Goal: Transaction & Acquisition: Register for event/course

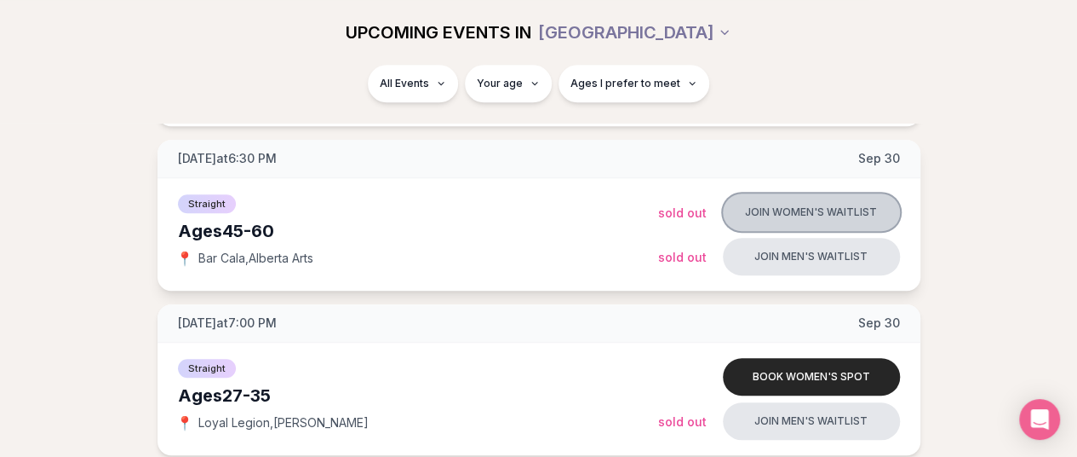
scroll to position [511, 0]
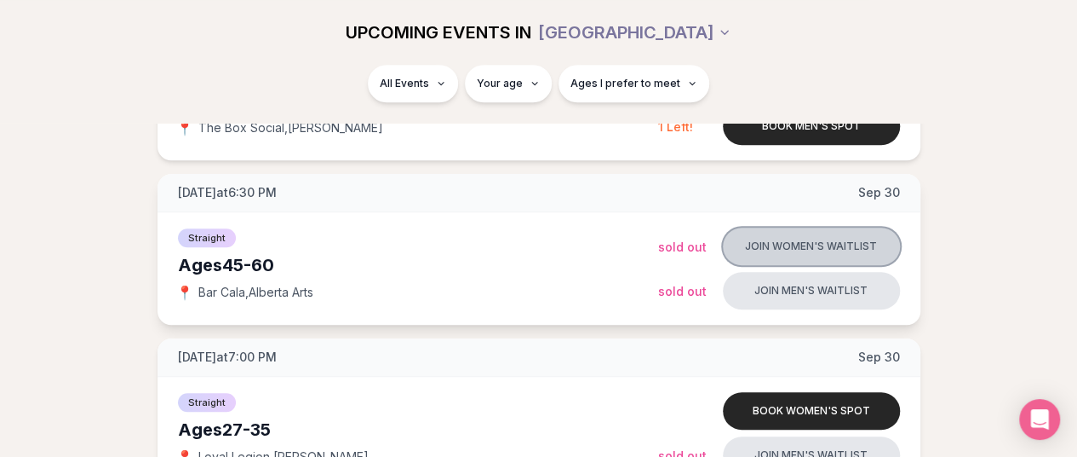
click at [814, 245] on button "Join women's waitlist" at bounding box center [811, 245] width 177 height 37
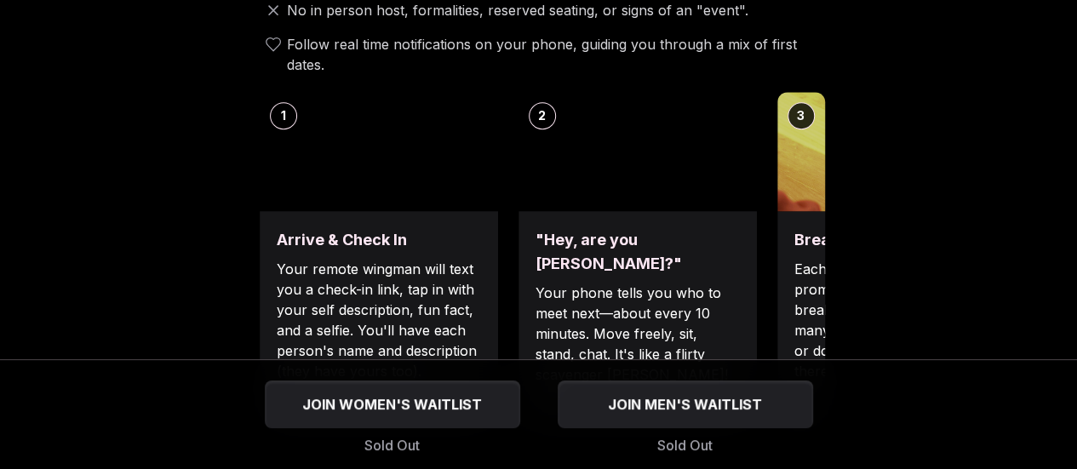
scroll to position [715, 0]
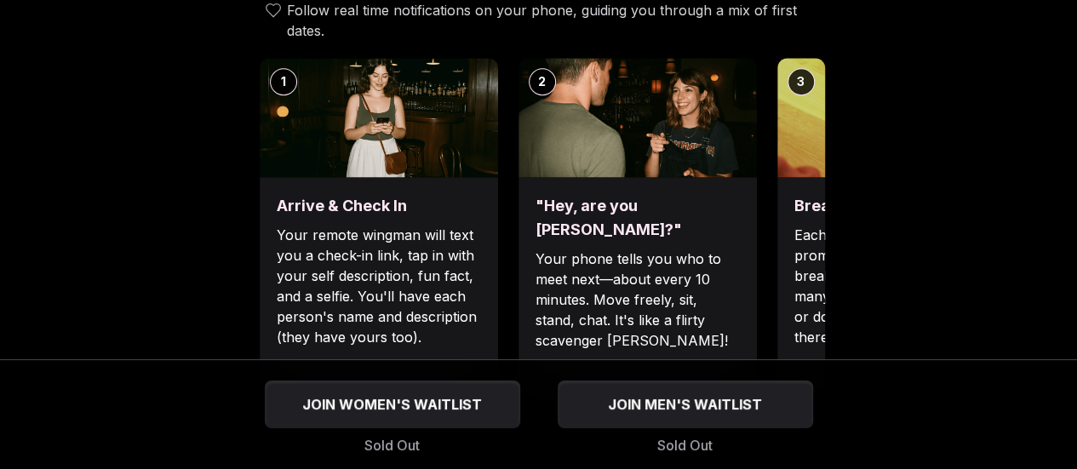
click at [795, 256] on p "Each date will have new convo prompts on screen to help break the ice. Cycle th…" at bounding box center [897, 286] width 204 height 123
click at [796, 285] on p "Each date will have new convo prompts on screen to help break the ice. Cycle th…" at bounding box center [897, 286] width 204 height 123
click at [819, 266] on p "Each date will have new convo prompts on screen to help break the ice. Cycle th…" at bounding box center [897, 286] width 204 height 123
click at [789, 285] on div "Break the ice with prompts Each date will have new convo prompts on screen to h…" at bounding box center [897, 287] width 238 height 221
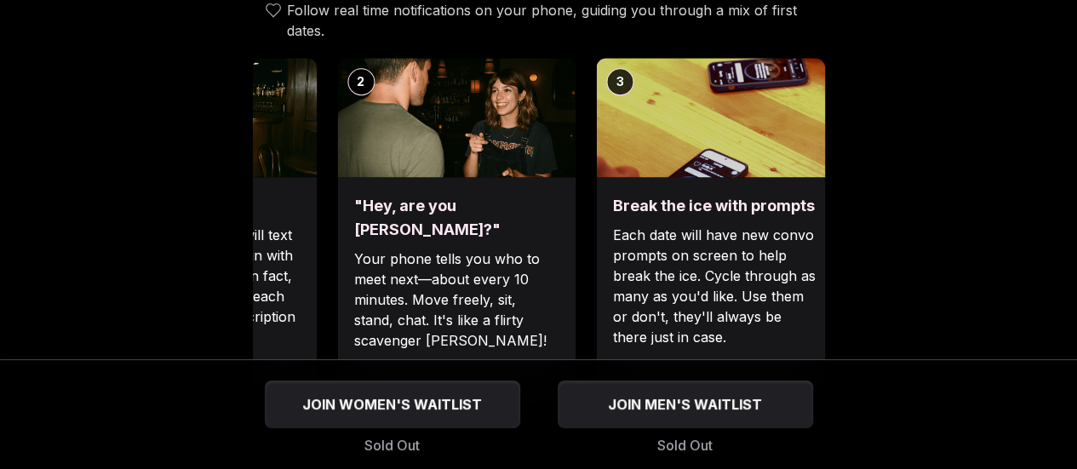
click at [596, 320] on div "Break the ice with prompts Each date will have new convo prompts on screen to h…" at bounding box center [715, 287] width 238 height 221
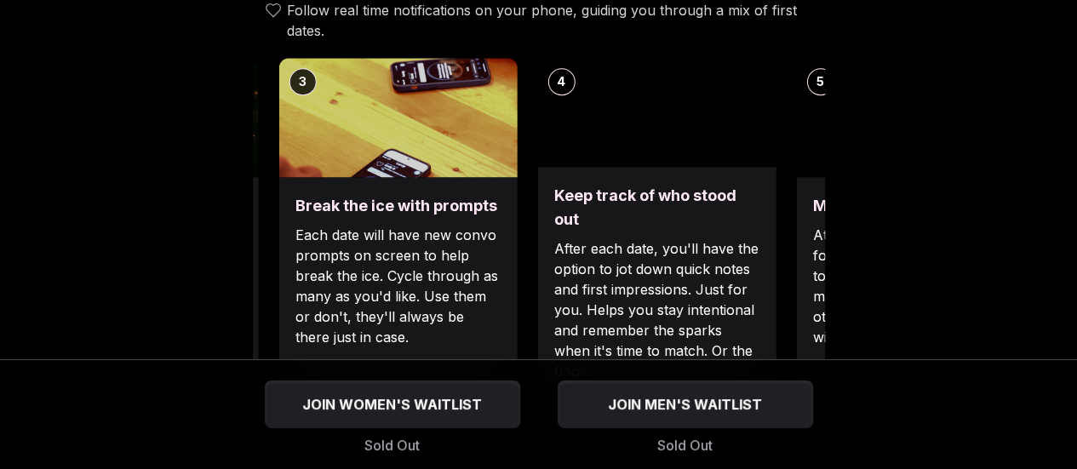
click at [382, 316] on p "Each date will have new convo prompts on screen to help break the ice. Cycle th…" at bounding box center [398, 286] width 204 height 123
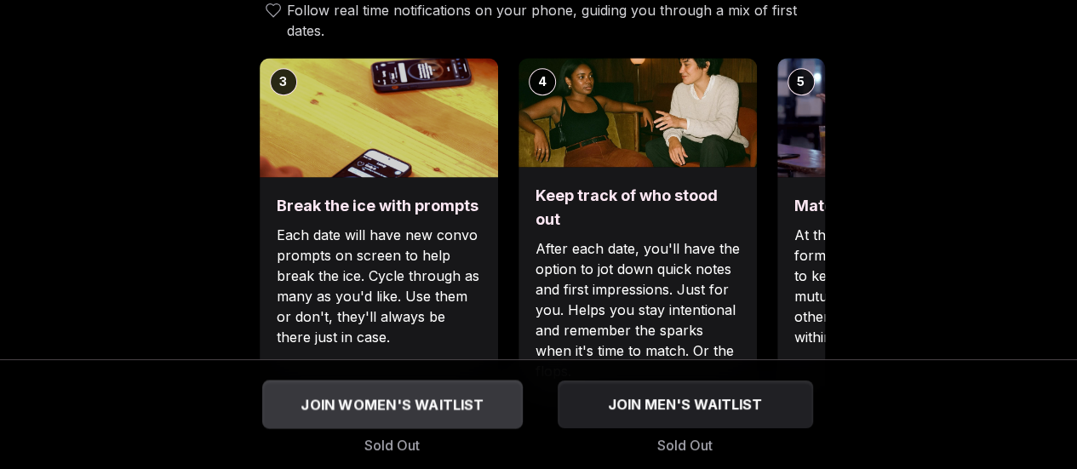
click at [384, 401] on span "JOIN WOMEN'S WAITLIST" at bounding box center [392, 404] width 190 height 20
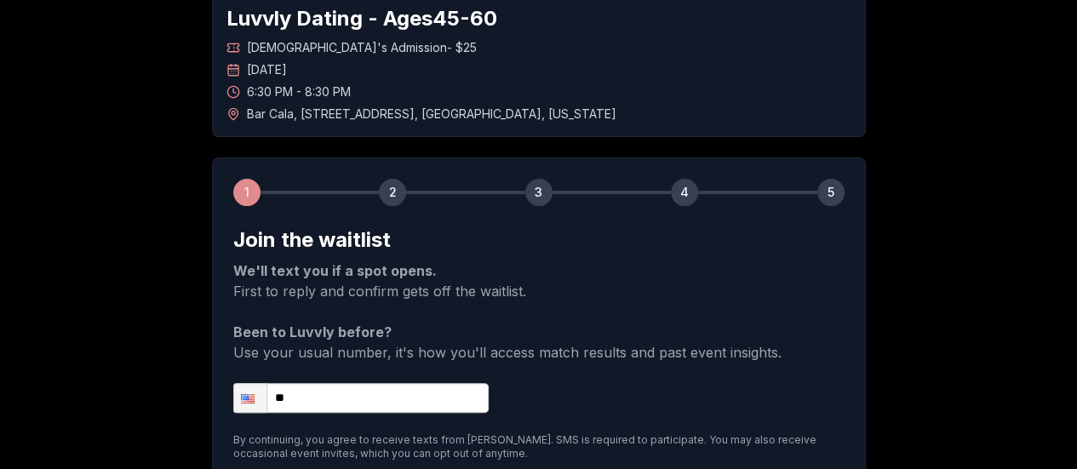
scroll to position [102, 0]
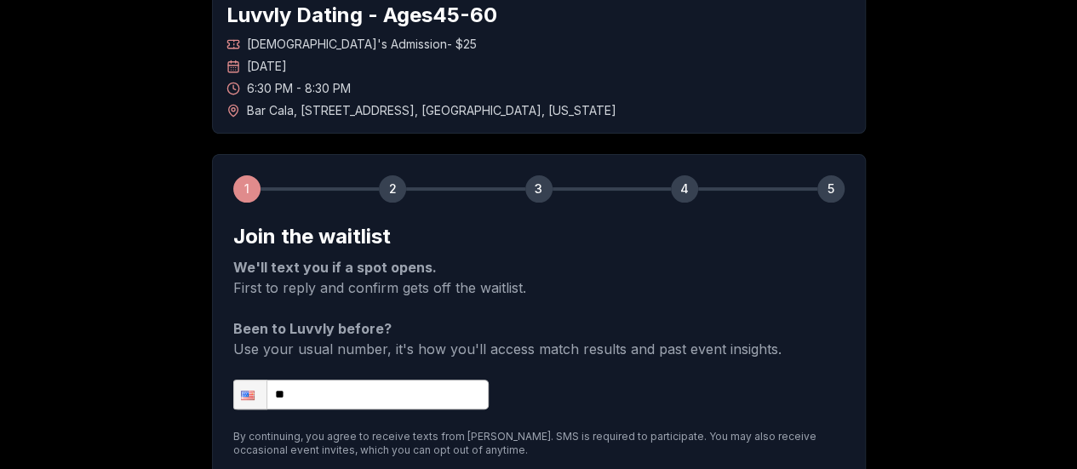
click at [382, 388] on input "**" at bounding box center [361, 395] width 256 height 30
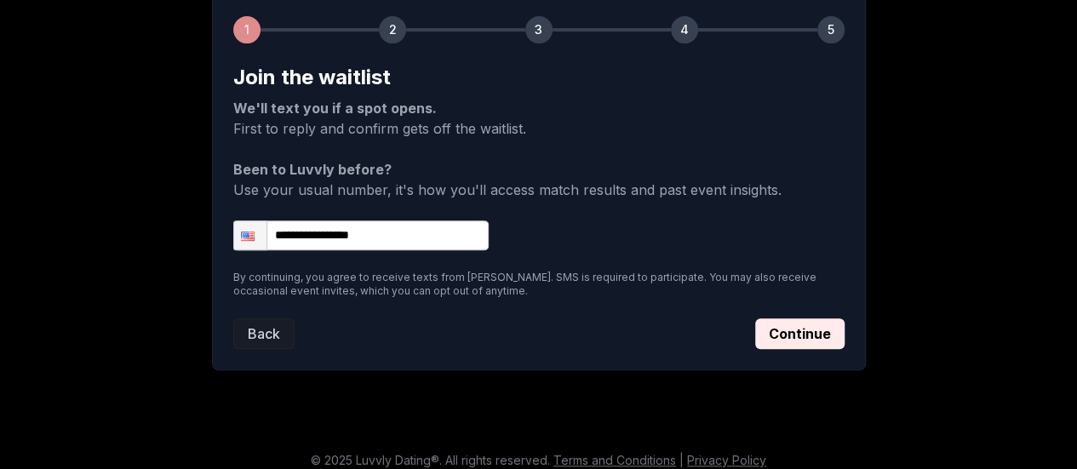
scroll to position [273, 0]
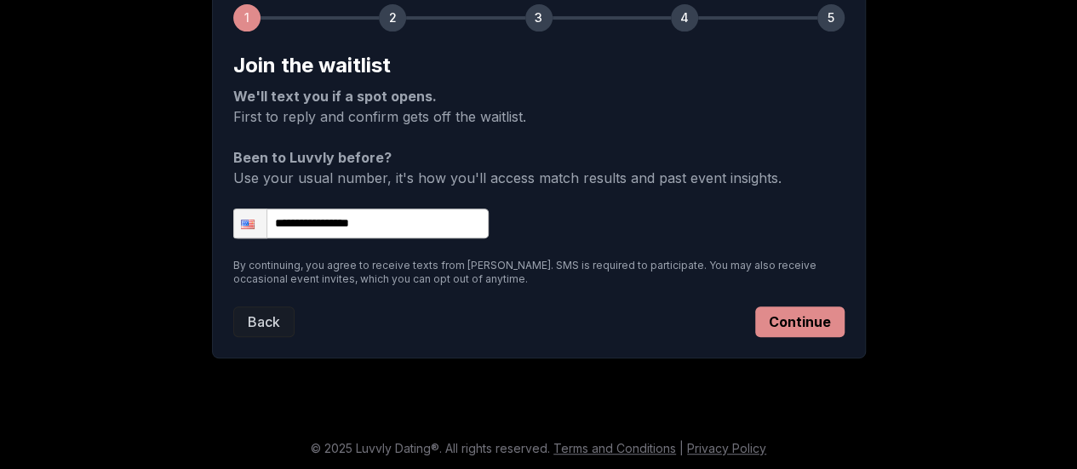
type input "**********"
click at [784, 323] on button "Continue" at bounding box center [799, 322] width 89 height 31
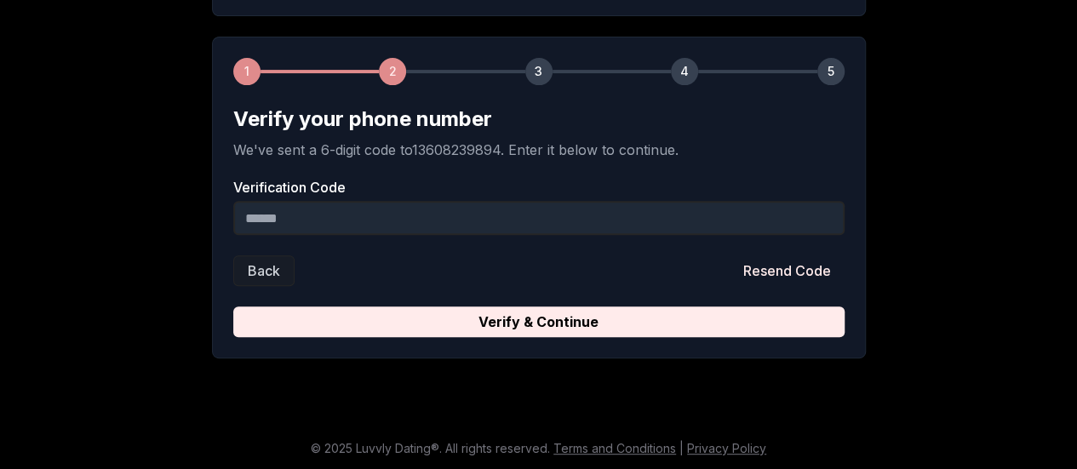
click at [445, 204] on input "Verification Code" at bounding box center [539, 218] width 612 height 34
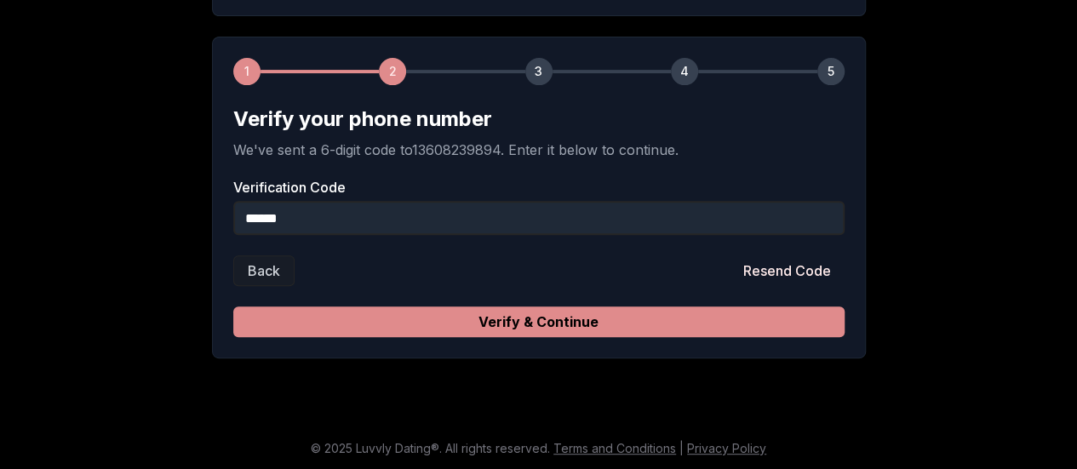
type input "******"
click at [493, 314] on button "Verify & Continue" at bounding box center [539, 322] width 612 height 31
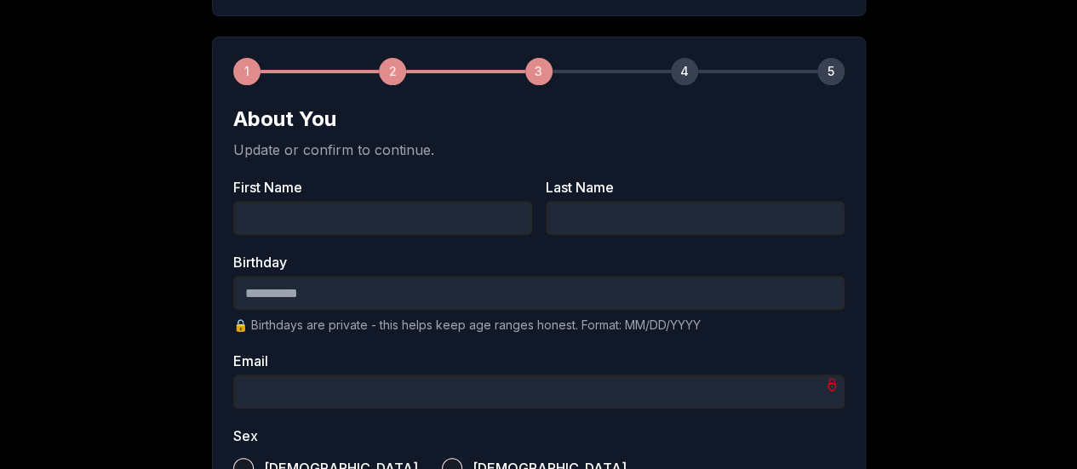
click at [392, 229] on input "First Name" at bounding box center [382, 218] width 299 height 34
type input "******"
type input "*****"
type input "**********"
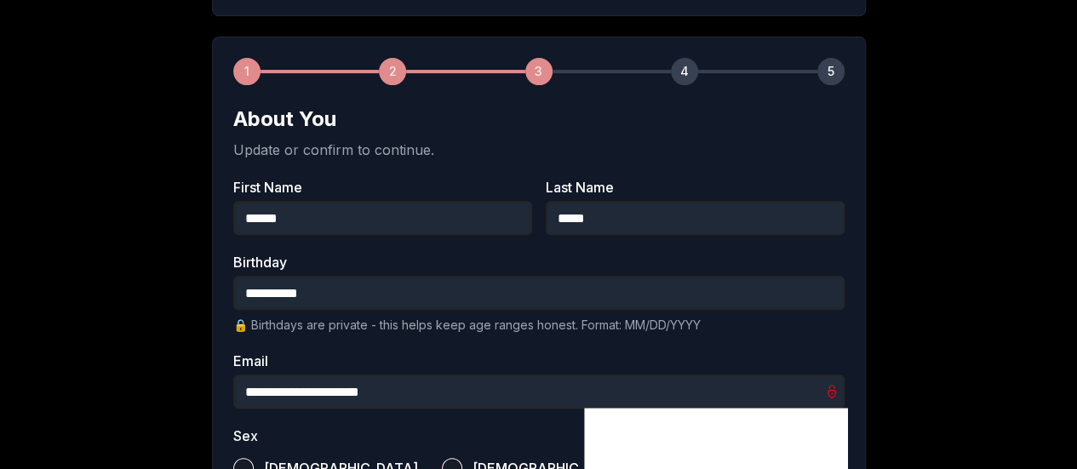
click at [451, 391] on input "**********" at bounding box center [539, 392] width 612 height 34
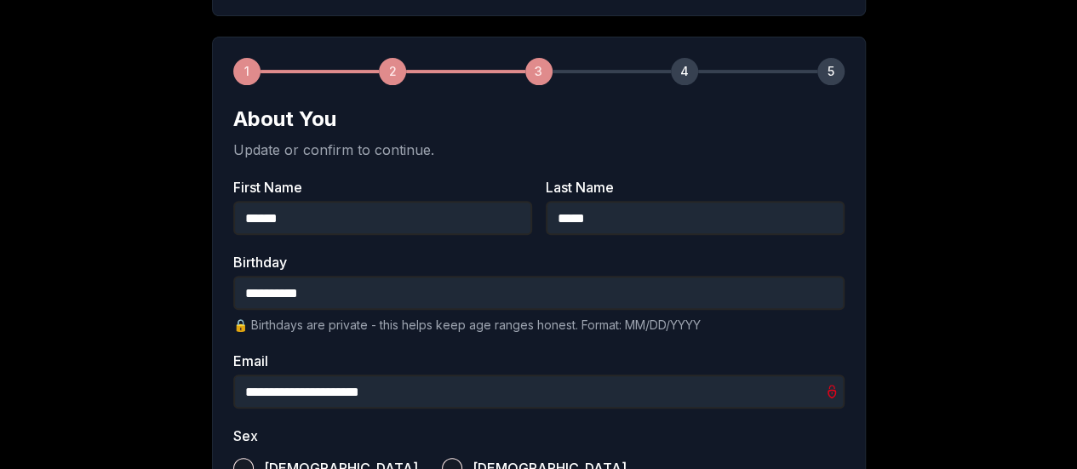
click at [971, 321] on div "**********" at bounding box center [538, 410] width 1077 height 1136
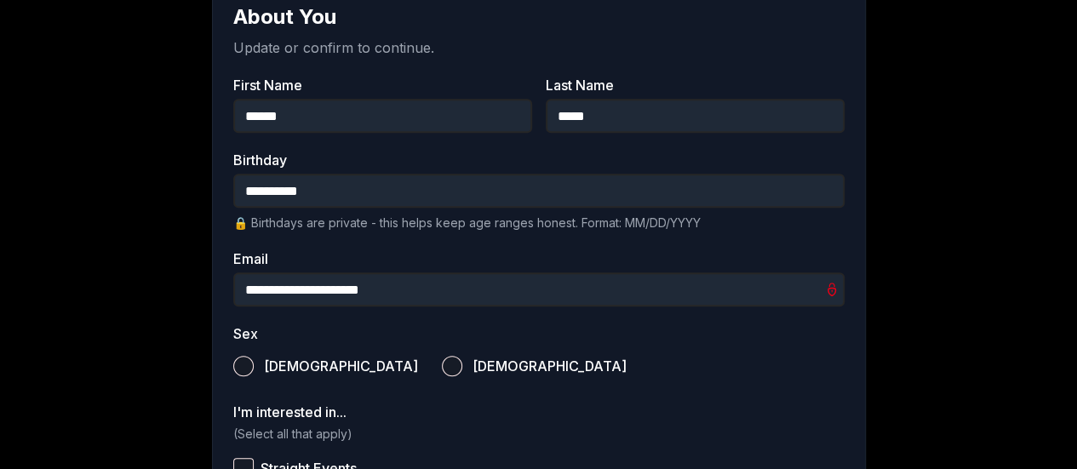
scroll to position [356, 0]
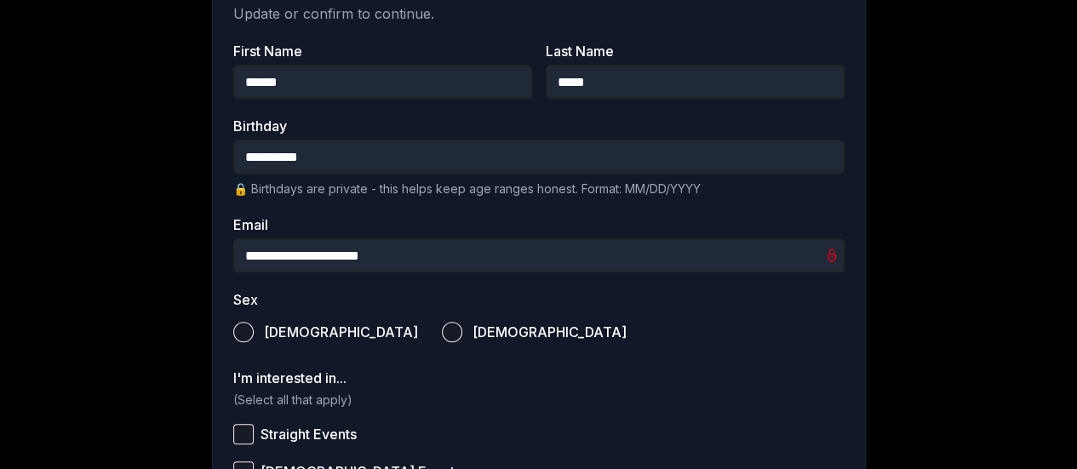
click at [442, 328] on button "[DEMOGRAPHIC_DATA]" at bounding box center [452, 332] width 20 height 20
type button "[DEMOGRAPHIC_DATA]"
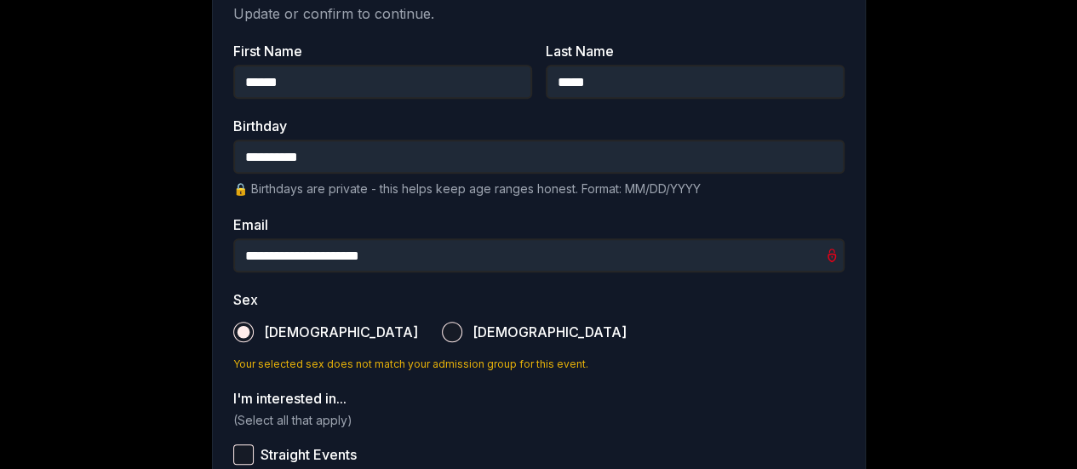
type button "[DEMOGRAPHIC_DATA]"
click at [442, 328] on button "[DEMOGRAPHIC_DATA]" at bounding box center [452, 332] width 20 height 20
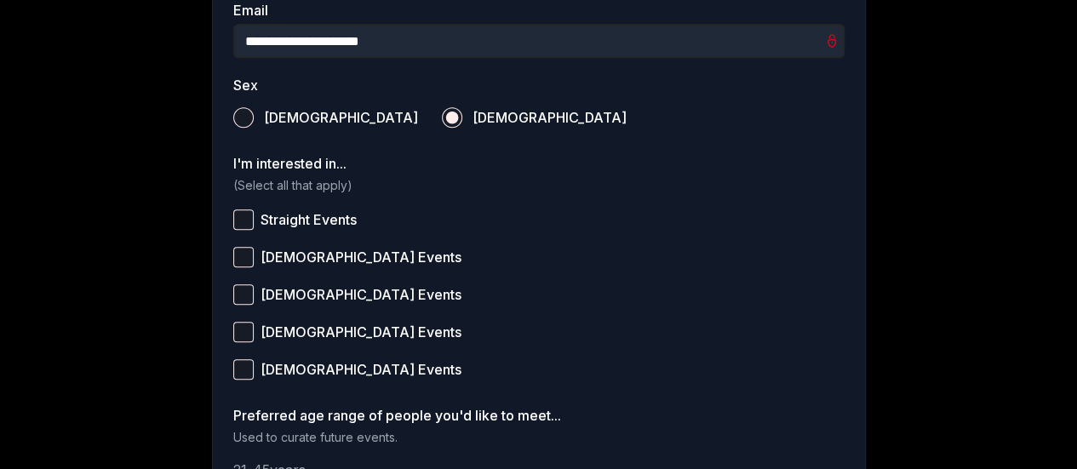
scroll to position [571, 0]
click at [240, 214] on button "Straight Events" at bounding box center [243, 220] width 20 height 20
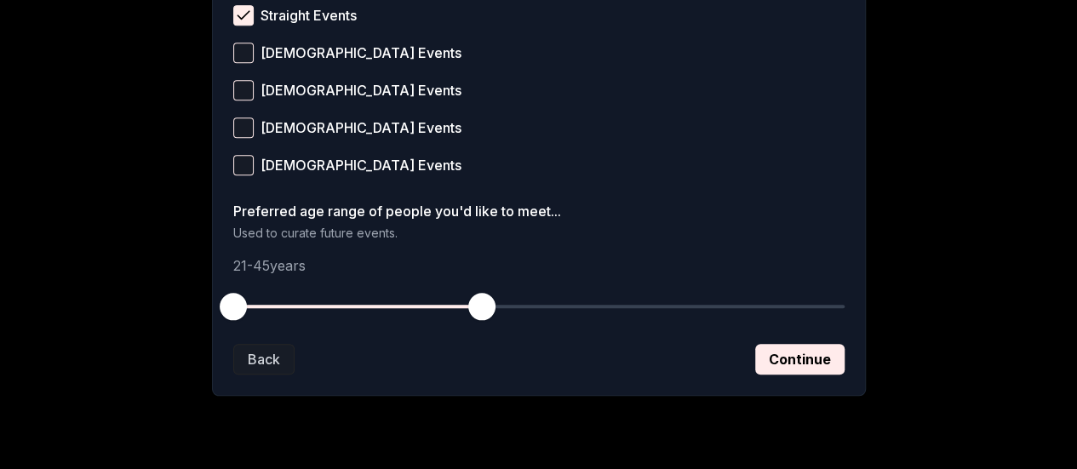
scroll to position [809, 0]
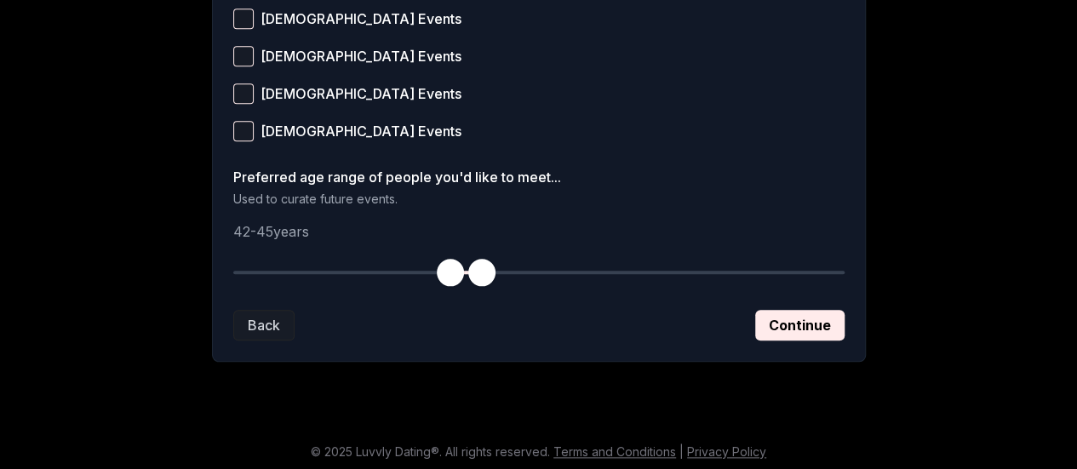
drag, startPoint x: 237, startPoint y: 273, endPoint x: 448, endPoint y: 292, distance: 212.1
drag, startPoint x: 475, startPoint y: 267, endPoint x: 605, endPoint y: 263, distance: 129.5
click at [605, 263] on span "button" at bounding box center [606, 272] width 27 height 27
drag, startPoint x: 446, startPoint y: 265, endPoint x: 434, endPoint y: 267, distance: 12.0
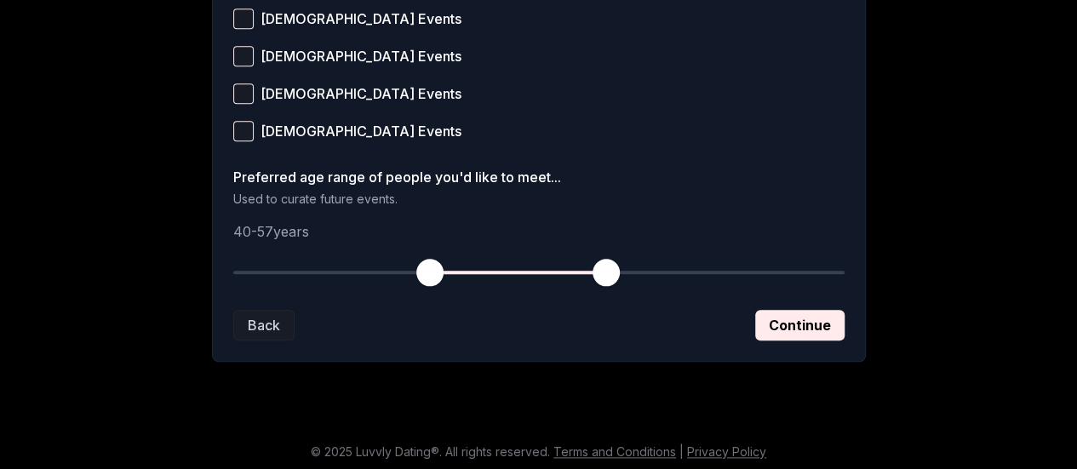
click at [434, 267] on span "button" at bounding box center [430, 272] width 27 height 27
click at [790, 314] on button "Continue" at bounding box center [799, 325] width 89 height 31
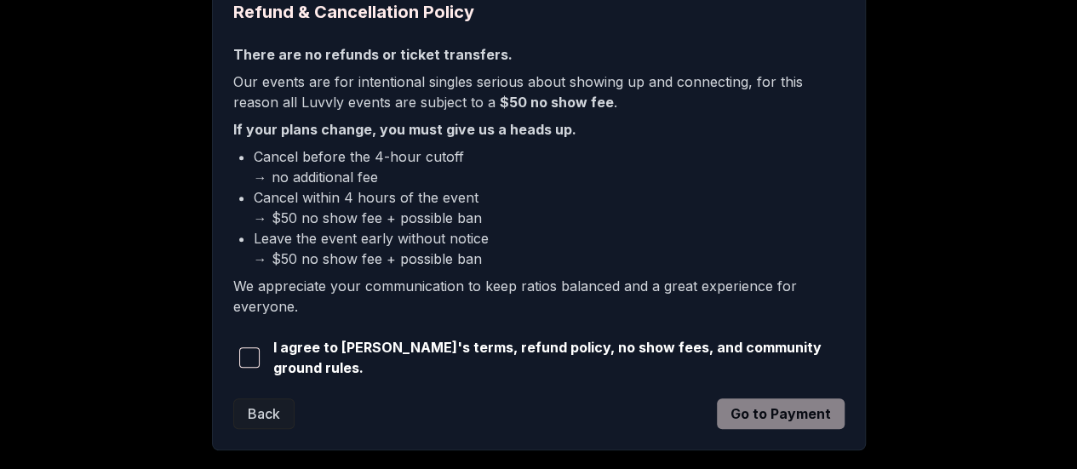
scroll to position [477, 0]
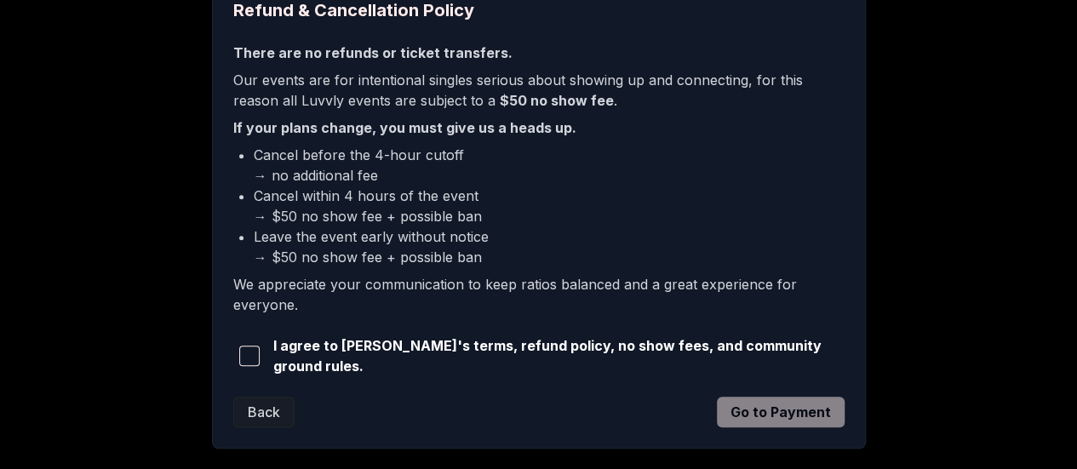
click at [246, 365] on button "button" at bounding box center [249, 355] width 33 height 37
click at [773, 410] on button "Go to Payment" at bounding box center [781, 412] width 128 height 31
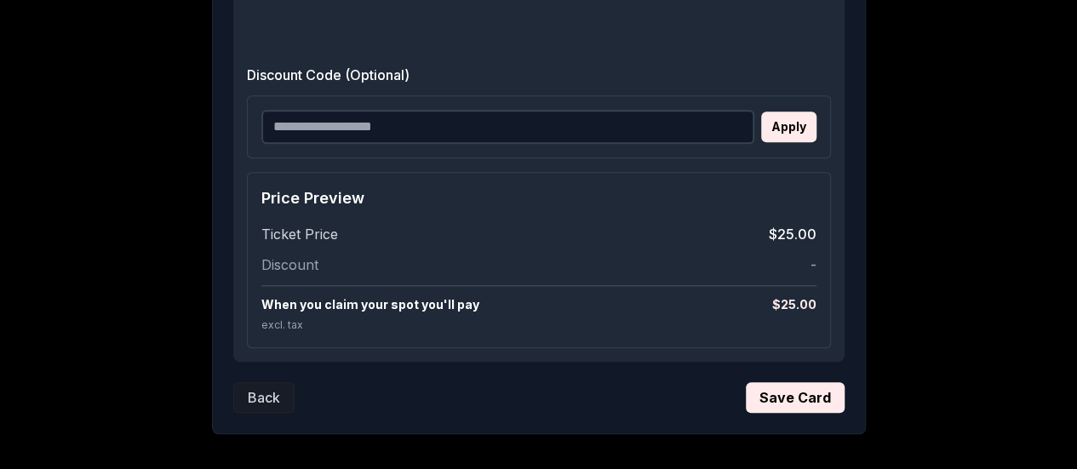
scroll to position [795, 0]
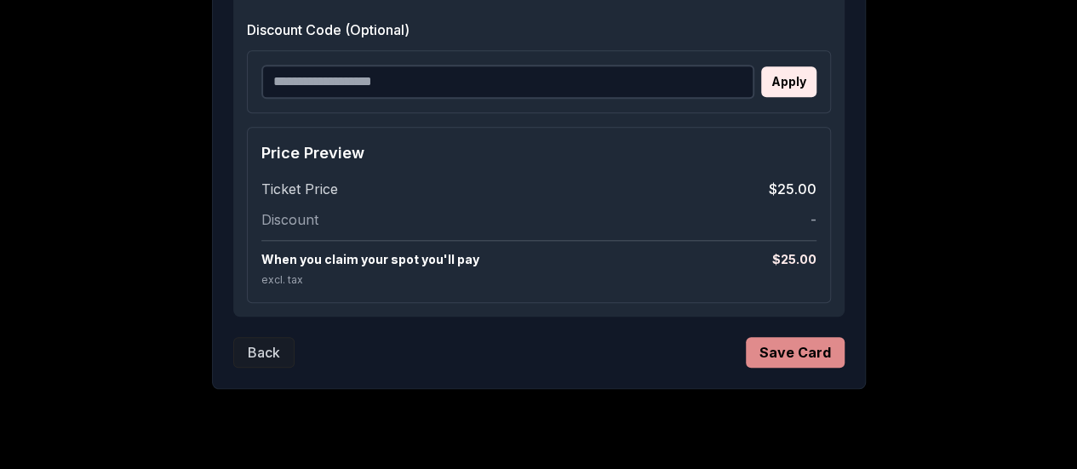
click at [794, 342] on button "Save Card" at bounding box center [795, 352] width 99 height 31
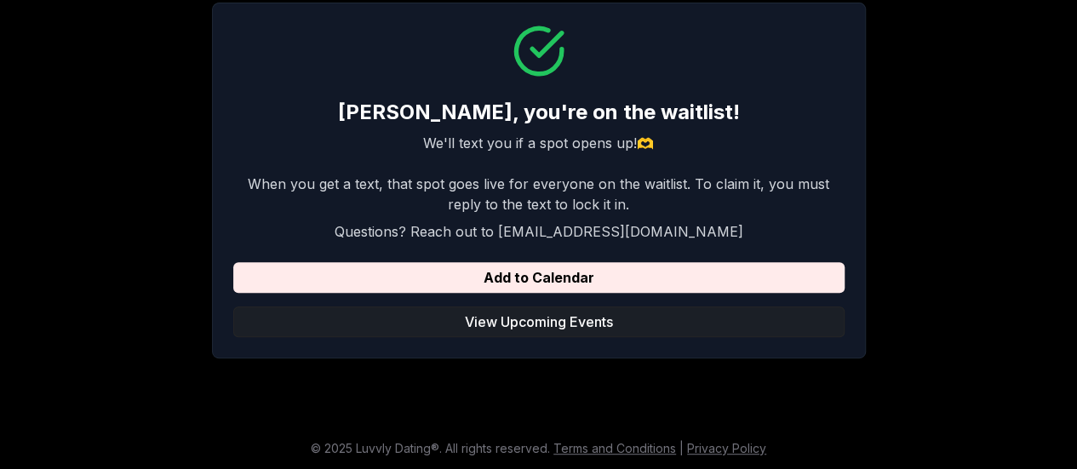
click at [492, 313] on button "View Upcoming Events" at bounding box center [539, 322] width 612 height 31
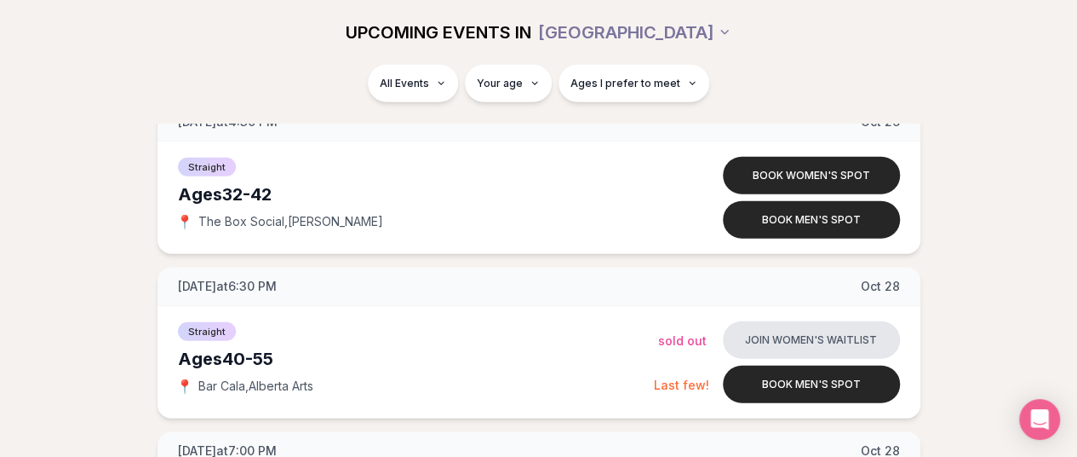
scroll to position [5359, 0]
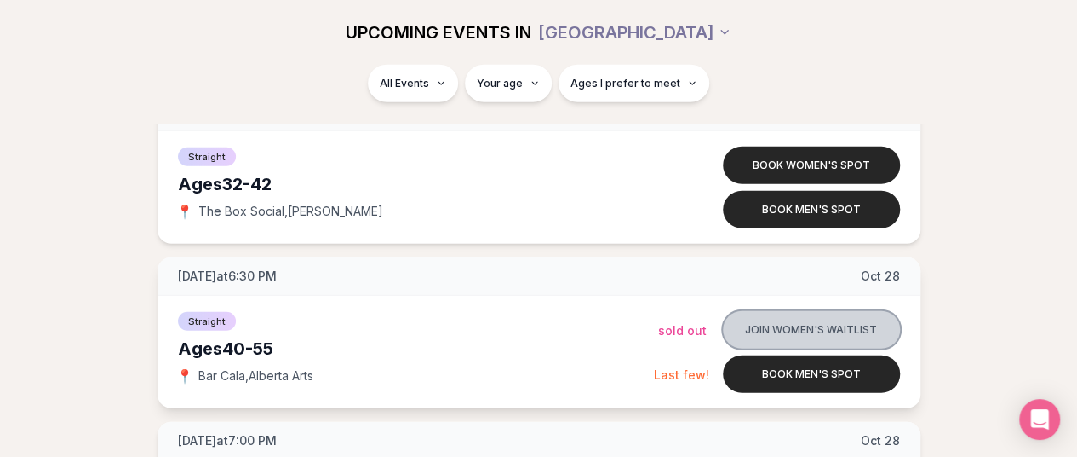
click at [801, 313] on button "Join women's waitlist" at bounding box center [811, 329] width 177 height 37
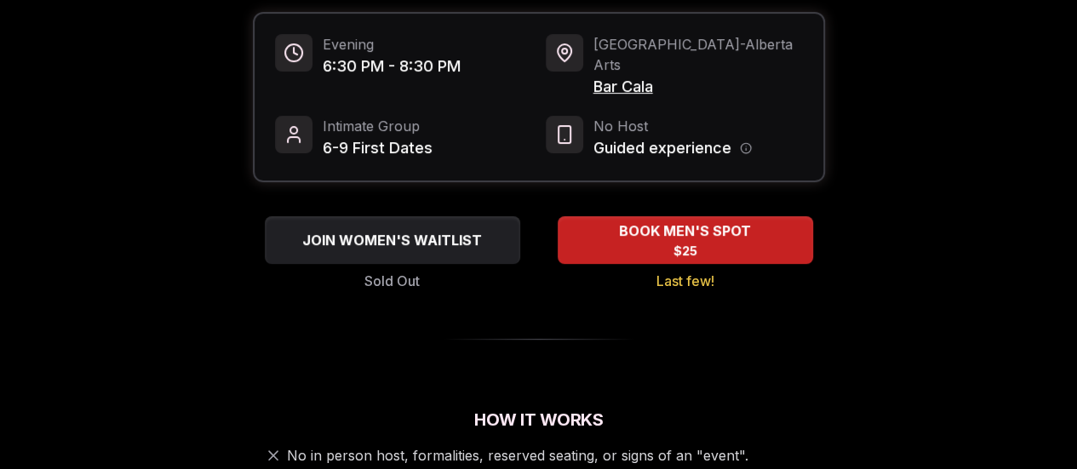
scroll to position [238, 0]
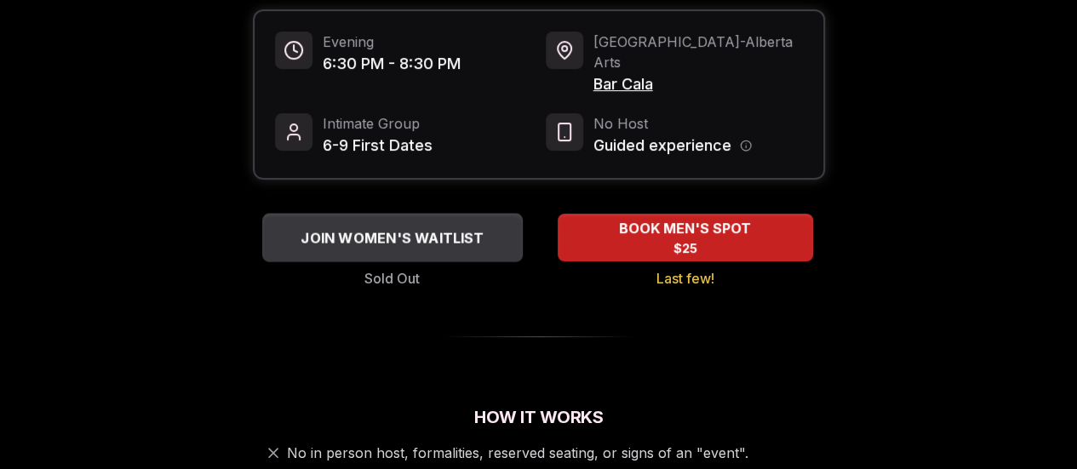
click at [359, 229] on div "JOIN WOMEN'S WAITLIST" at bounding box center [392, 238] width 261 height 28
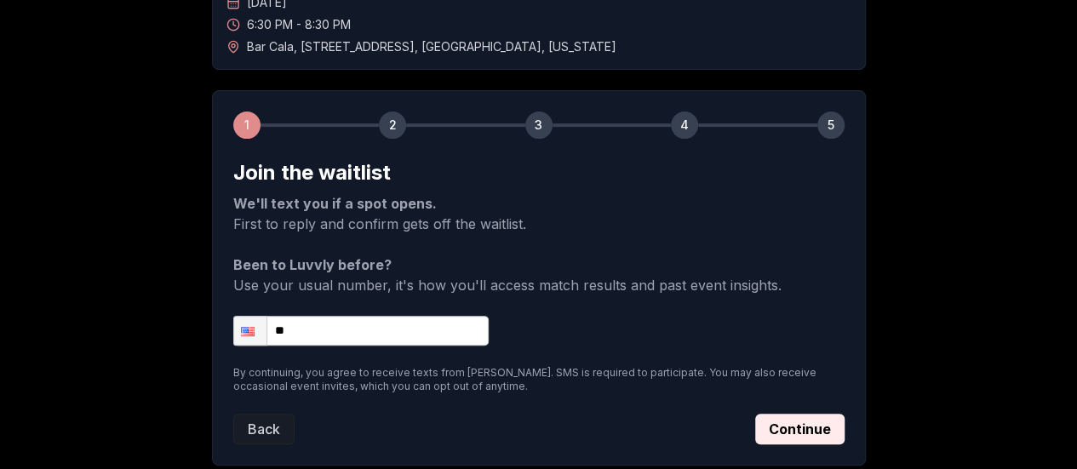
scroll to position [170, 0]
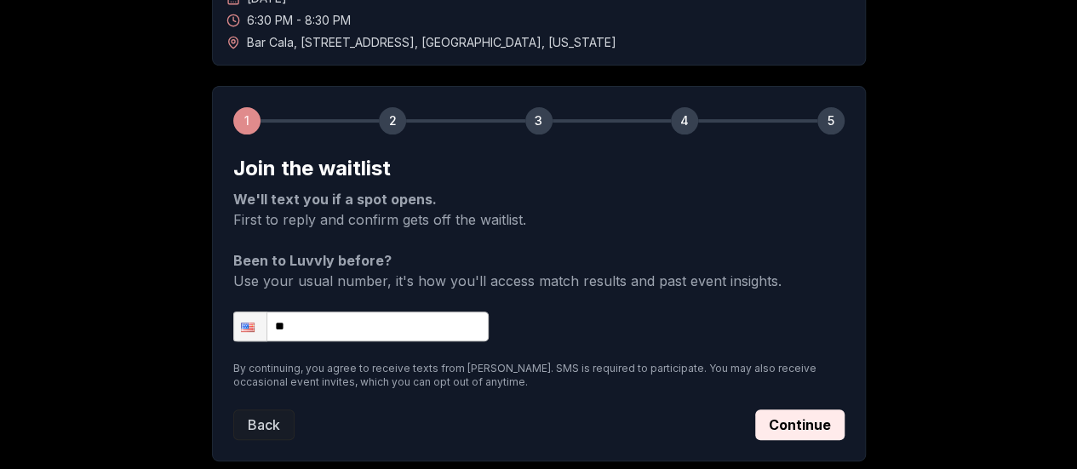
click at [361, 323] on input "**" at bounding box center [361, 327] width 256 height 30
type input "**********"
click at [764, 417] on button "Continue" at bounding box center [799, 425] width 89 height 31
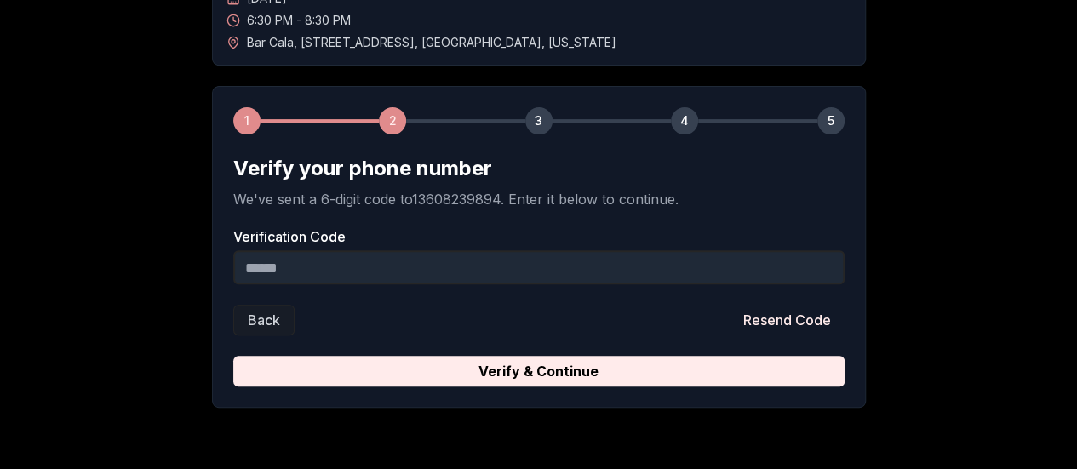
click at [468, 265] on input "Verification Code" at bounding box center [539, 267] width 612 height 34
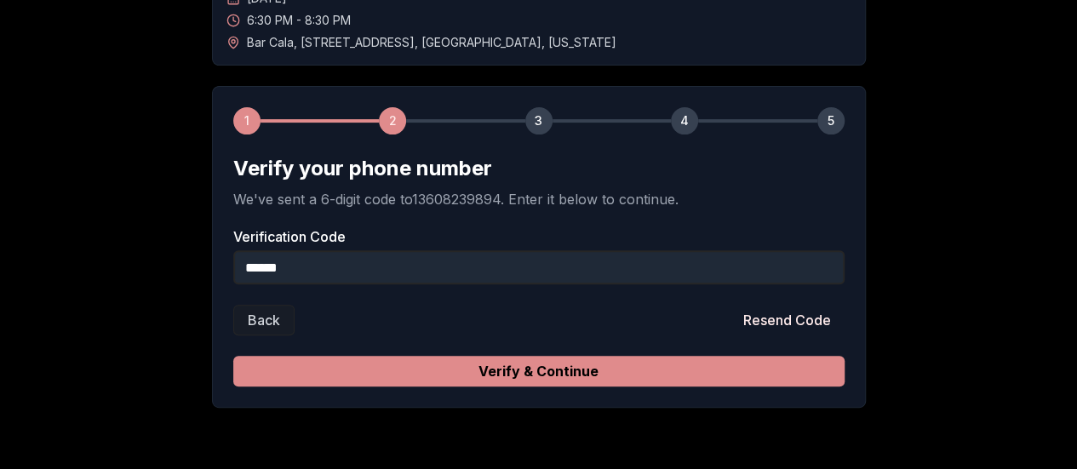
type input "******"
click at [529, 377] on button "Verify & Continue" at bounding box center [539, 371] width 612 height 31
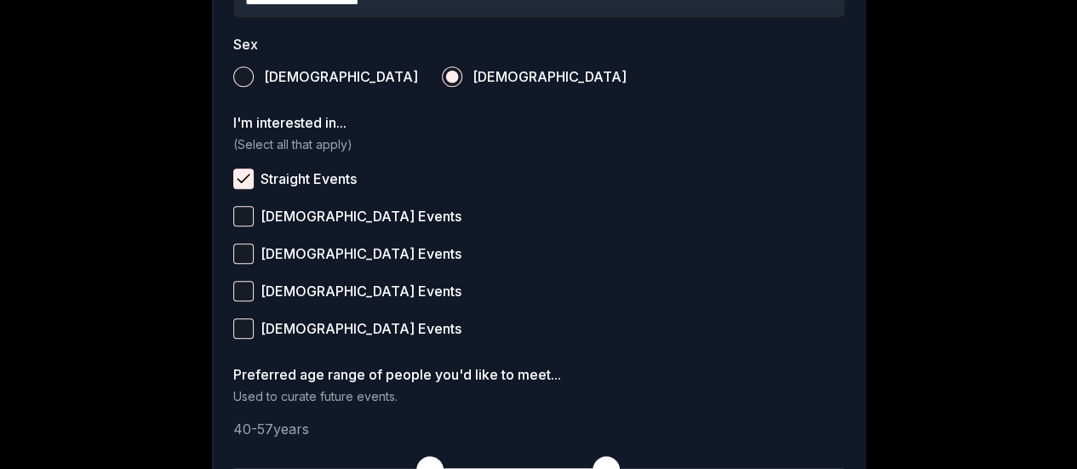
scroll to position [681, 0]
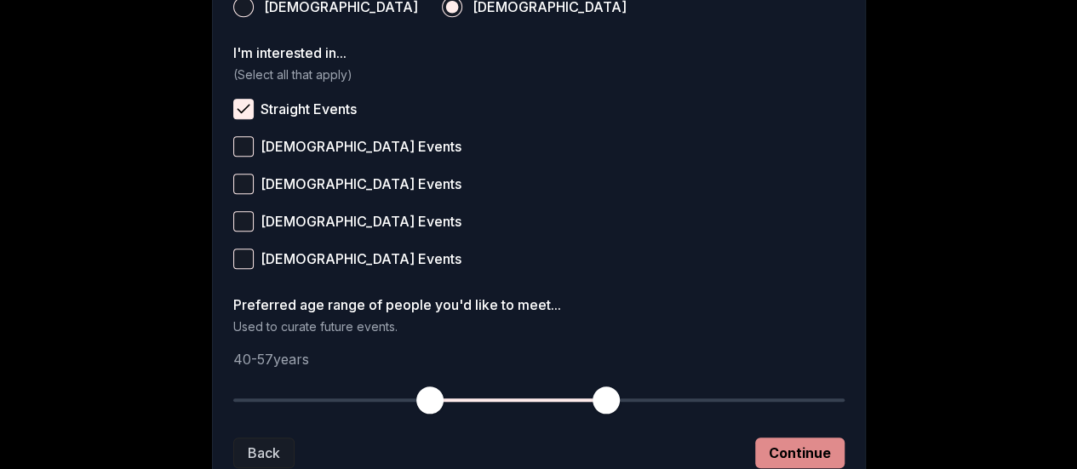
click at [781, 446] on button "Continue" at bounding box center [799, 453] width 89 height 31
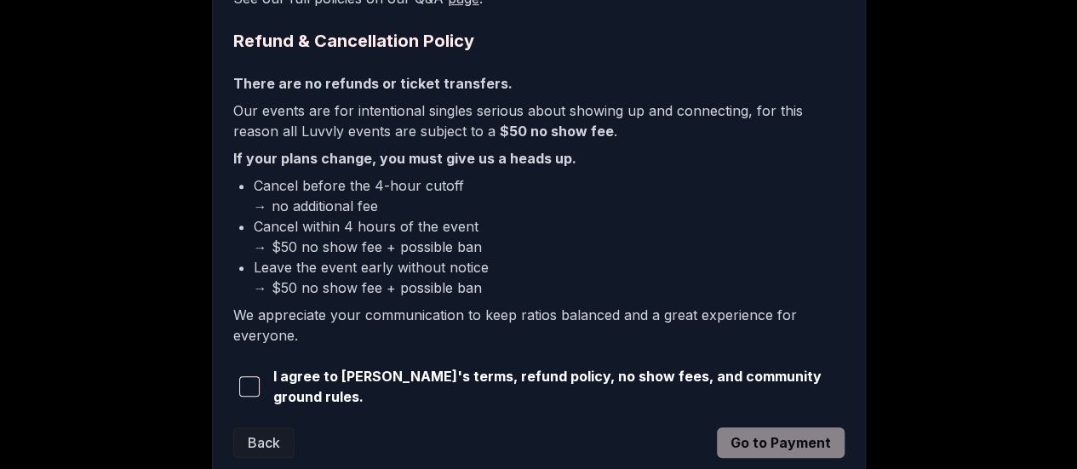
scroll to position [564, 0]
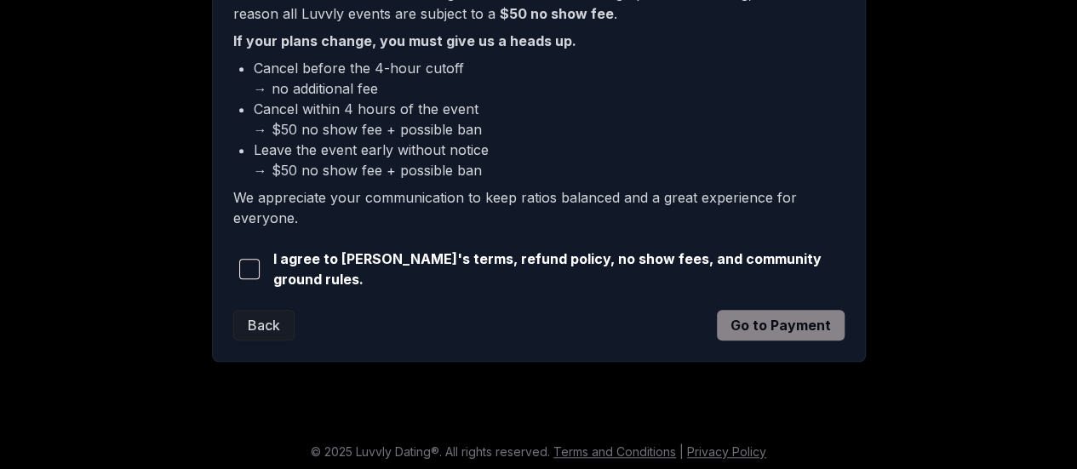
click at [247, 267] on span "button" at bounding box center [249, 269] width 20 height 20
click at [769, 331] on button "Go to Payment" at bounding box center [781, 325] width 128 height 31
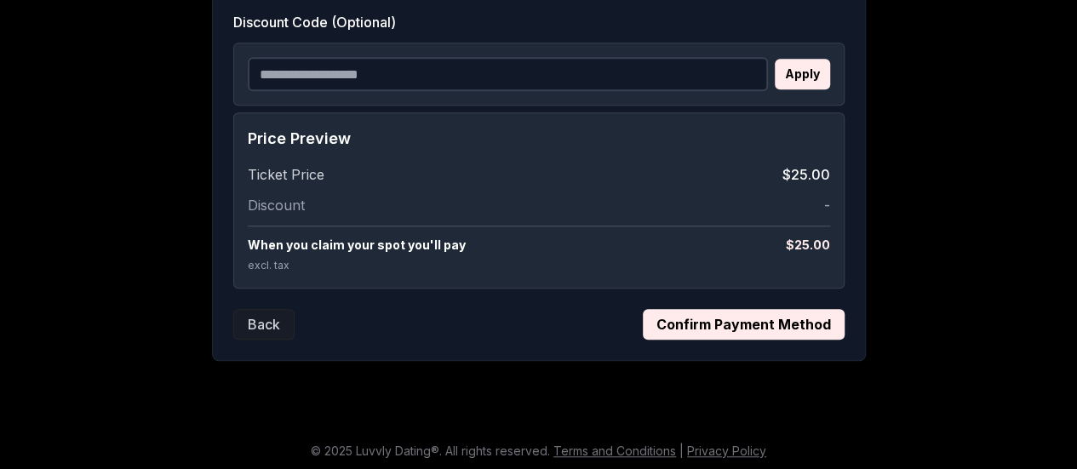
click at [769, 331] on button "Confirm Payment Method" at bounding box center [744, 324] width 202 height 31
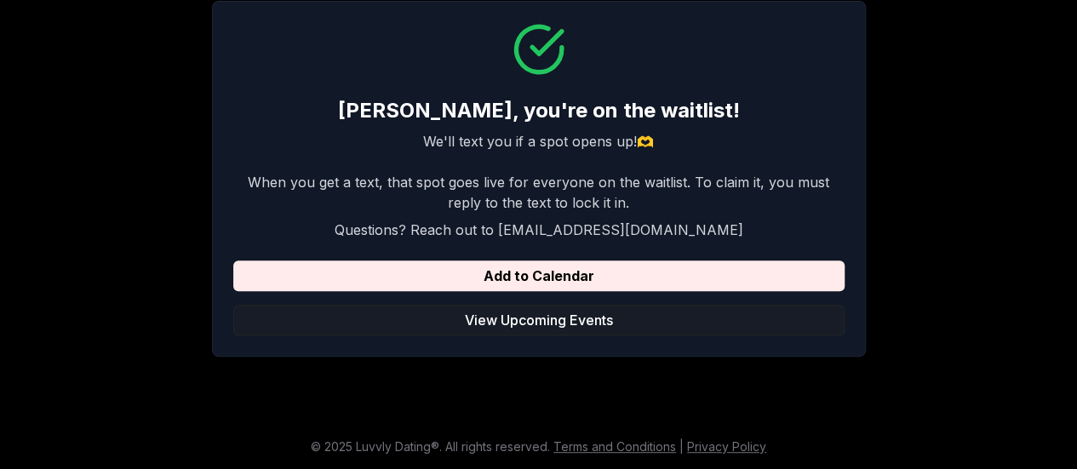
scroll to position [254, 0]
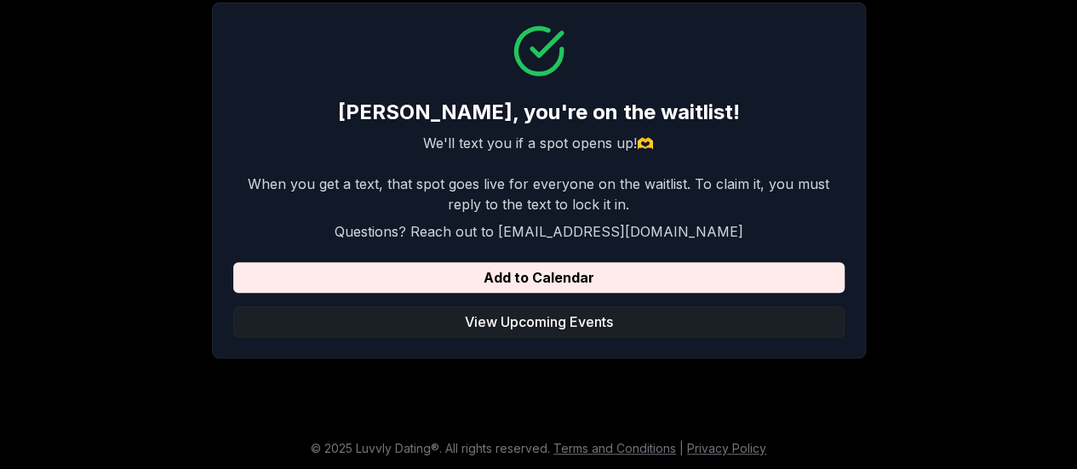
click at [595, 319] on button "View Upcoming Events" at bounding box center [539, 322] width 612 height 31
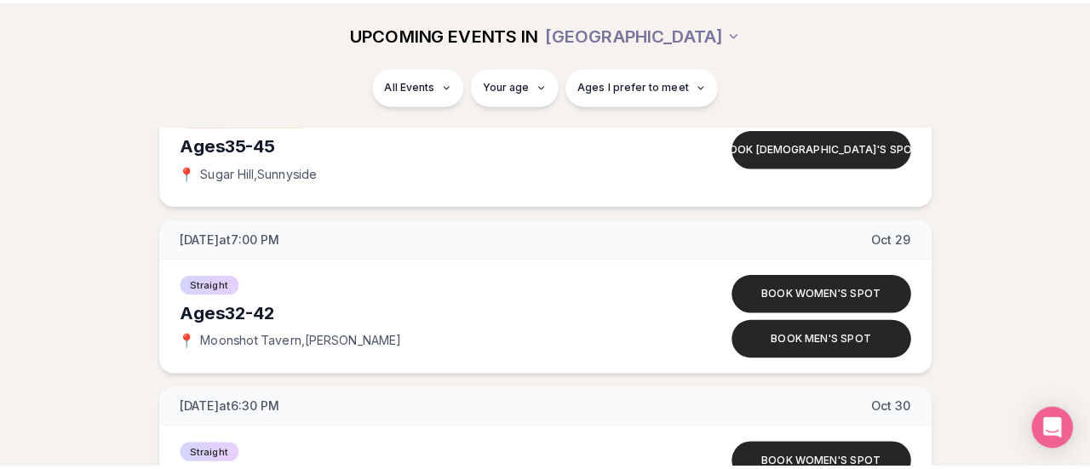
scroll to position [6064, 0]
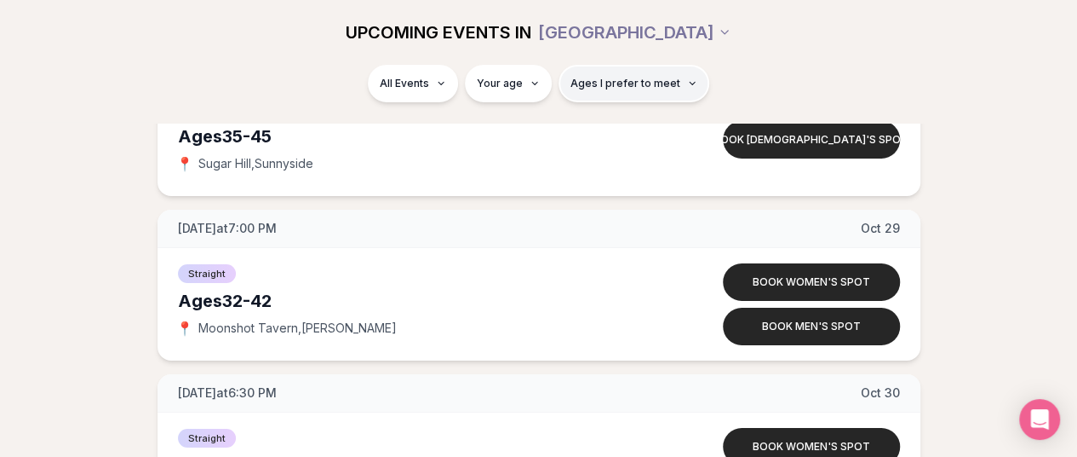
click at [596, 78] on span "Ages I prefer to meet" at bounding box center [626, 84] width 110 height 14
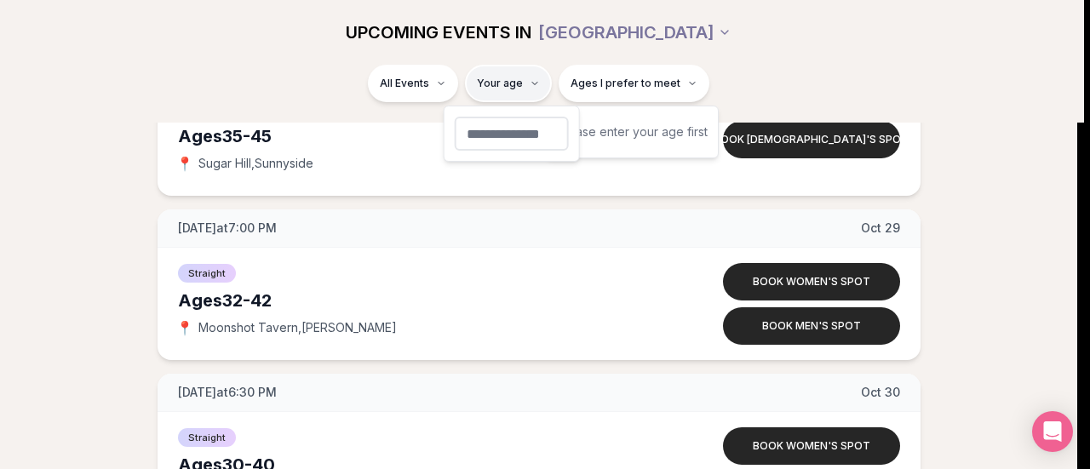
click at [508, 125] on input "number" at bounding box center [512, 134] width 114 height 34
type input "**"
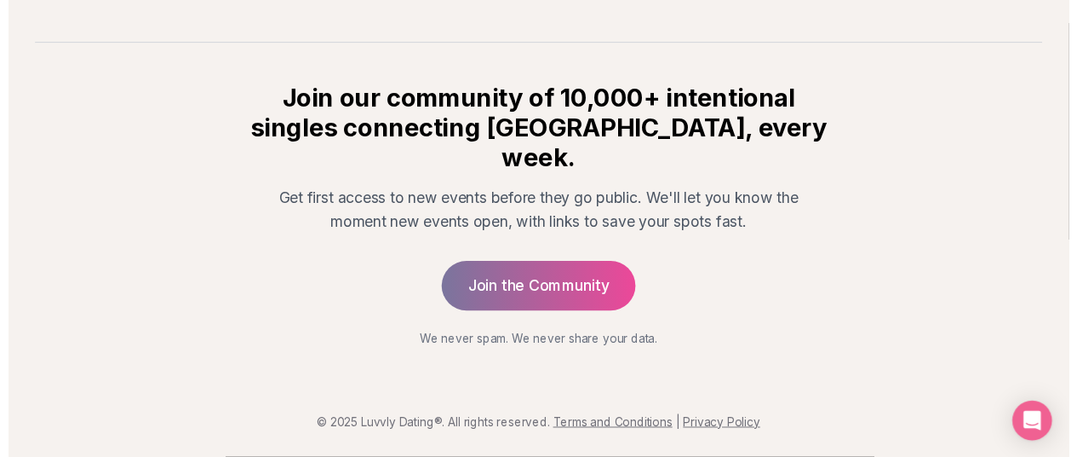
scroll to position [388, 0]
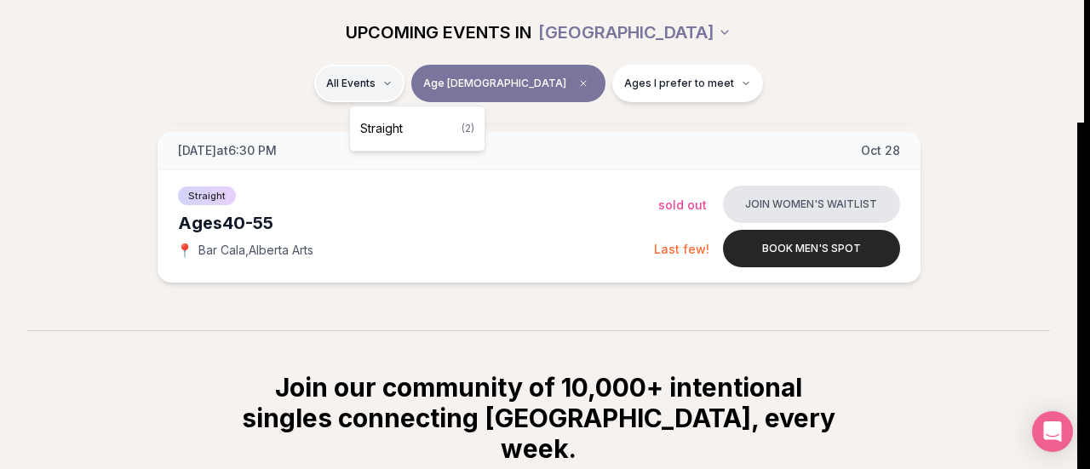
click at [407, 84] on html "Back to home luvvly LOW-PRESSURE SPEED DATING How it Works 💗 3,000 + monthly fi…" at bounding box center [545, 184] width 1090 height 1145
click at [389, 129] on span "Straight" at bounding box center [381, 128] width 43 height 17
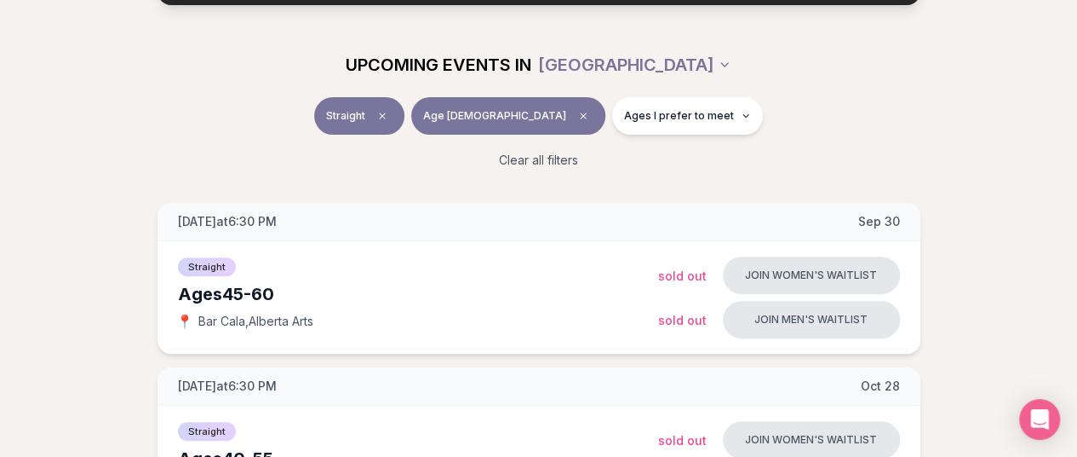
scroll to position [35, 0]
